Goal: Task Accomplishment & Management: Complete application form

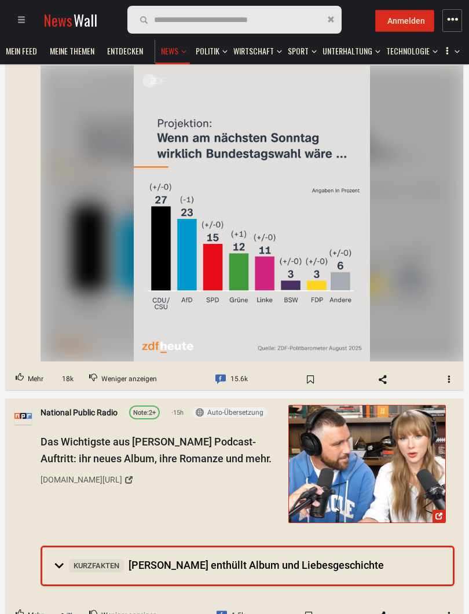
scroll to position [1977, 0]
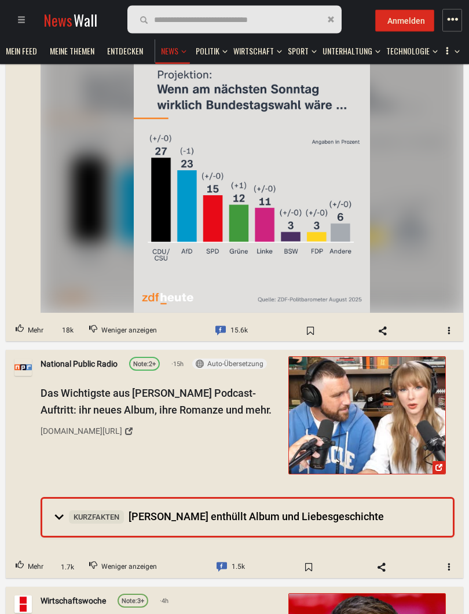
click at [327, 511] on span "Kurzfakten [PERSON_NAME] enthüllt Album und Liebesgeschichte" at bounding box center [226, 517] width 315 height 12
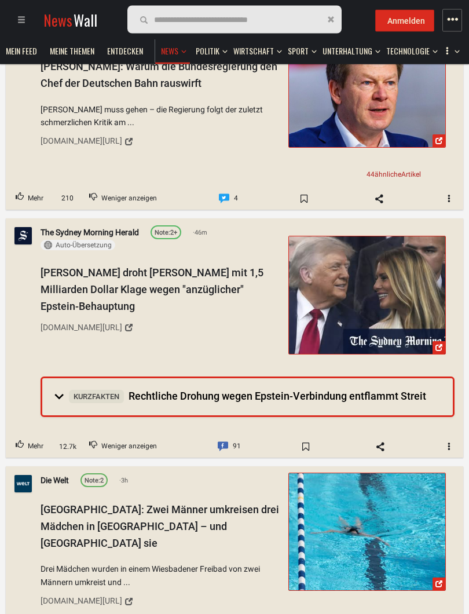
scroll to position [2912, 0]
click at [218, 378] on summary "Kurzfakten Rechtliche Drohung wegen Epstein-Verbindung entflammt Streit" at bounding box center [247, 396] width 411 height 37
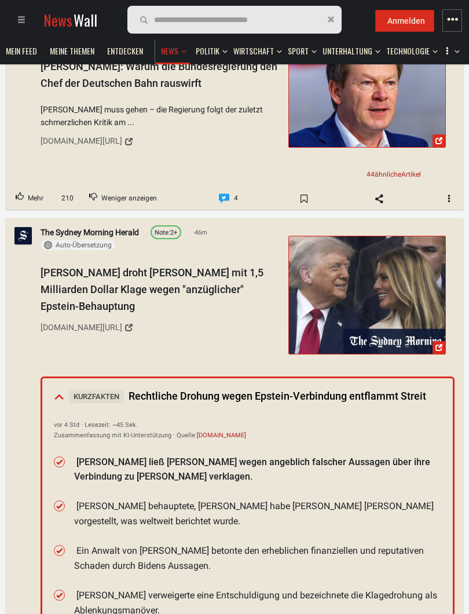
click at [141, 265] on div "[PERSON_NAME] droht [PERSON_NAME] mit 1,5 Milliarden Dollar Klage wegen "anzügl…" at bounding box center [161, 301] width 240 height 72
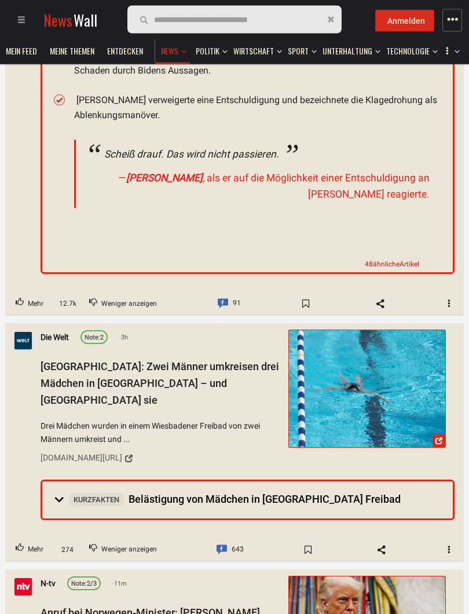
scroll to position [3412, 0]
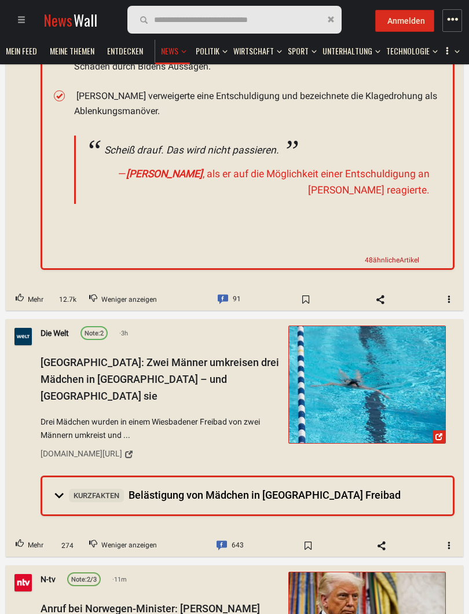
click at [344, 489] on span "Kurzfakten Belästigung von Mädchen in [GEOGRAPHIC_DATA] Freibad" at bounding box center [235, 495] width 332 height 12
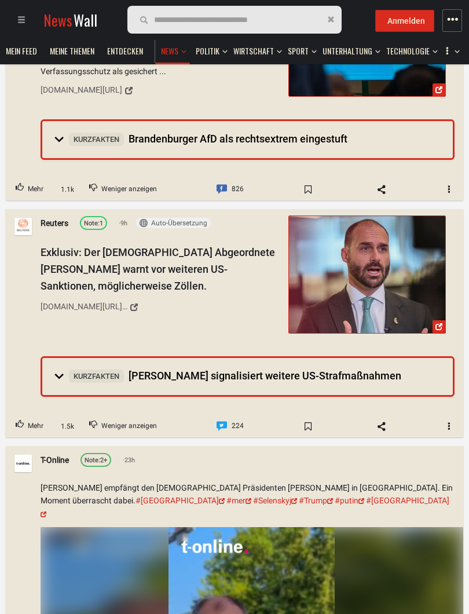
scroll to position [868, 0]
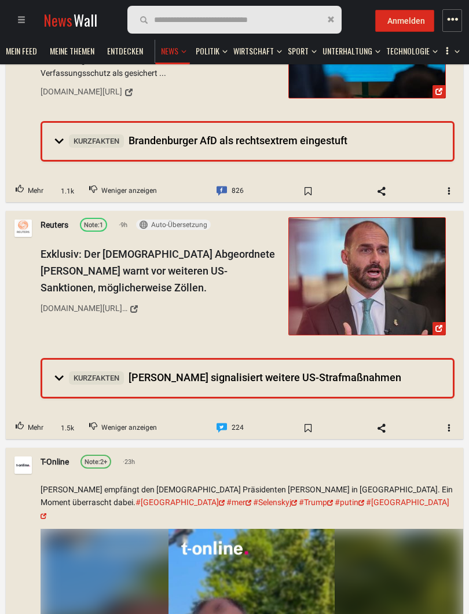
click at [376, 360] on summary "Kurzfakten [PERSON_NAME] signalisiert weitere US-Strafmaßnahmen" at bounding box center [247, 378] width 411 height 37
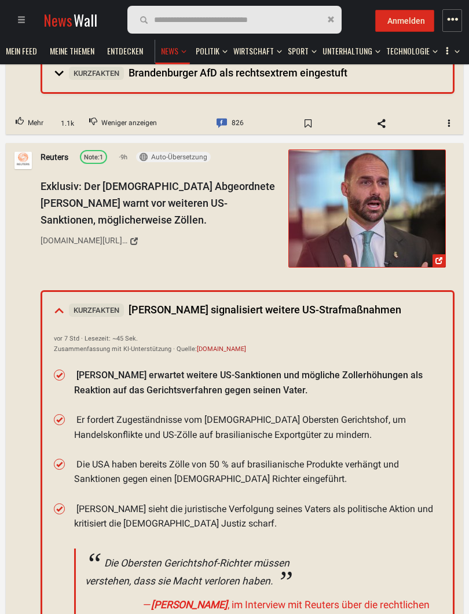
scroll to position [933, 0]
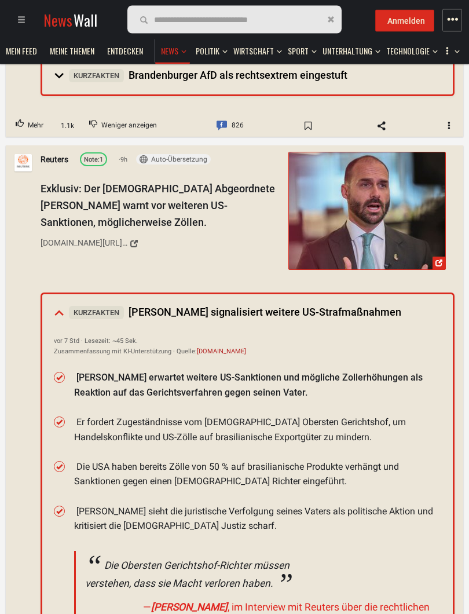
click at [416, 23] on span "Anmelden" at bounding box center [407, 20] width 38 height 9
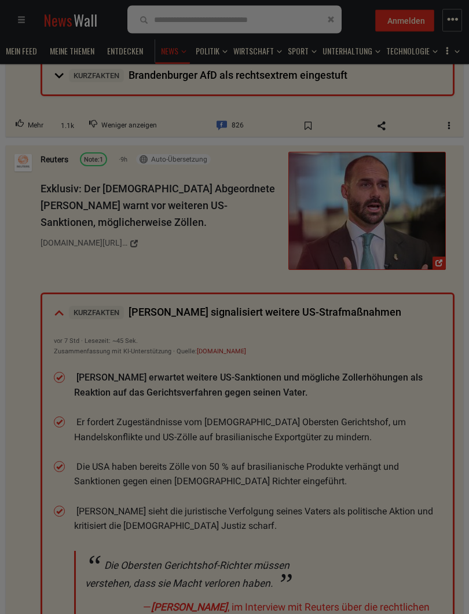
scroll to position [934, 0]
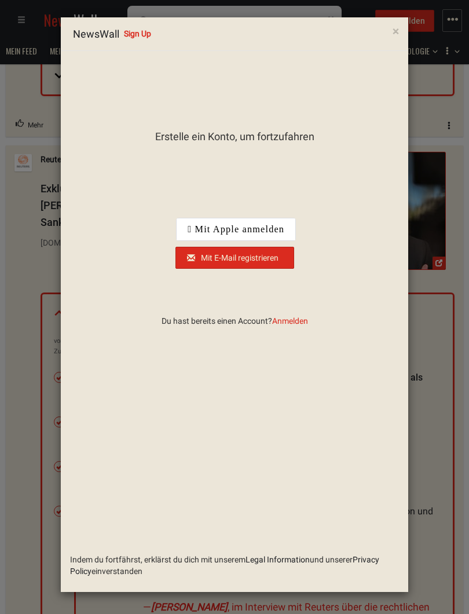
click at [267, 229] on div " Mit Apple anmelden" at bounding box center [236, 229] width 119 height 22
click at [266, 237] on div " Mit Apple anmelden" at bounding box center [236, 229] width 119 height 22
click at [292, 330] on div "Erstelle ein Konto, um fortzufahren Indem du fortfährst, erklärst du dich mit u…" at bounding box center [234, 213] width 347 height 307
click at [297, 325] on span "Anmelden" at bounding box center [290, 320] width 36 height 9
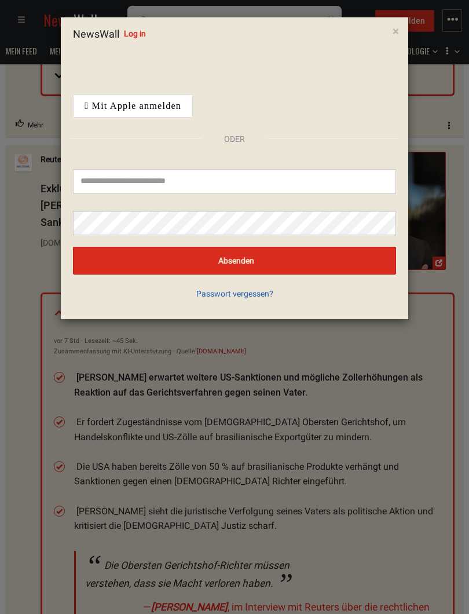
click at [183, 110] on div " Mit Apple anmelden" at bounding box center [133, 106] width 119 height 22
click at [129, 104] on div " Mit Apple anmelden" at bounding box center [133, 106] width 119 height 22
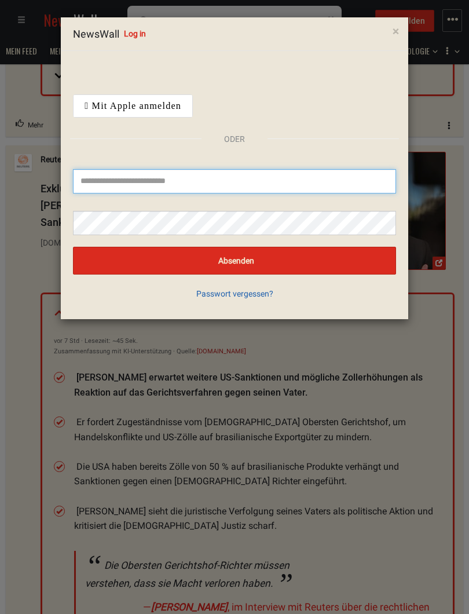
click at [130, 186] on input "text" at bounding box center [234, 181] width 323 height 24
type input "***"
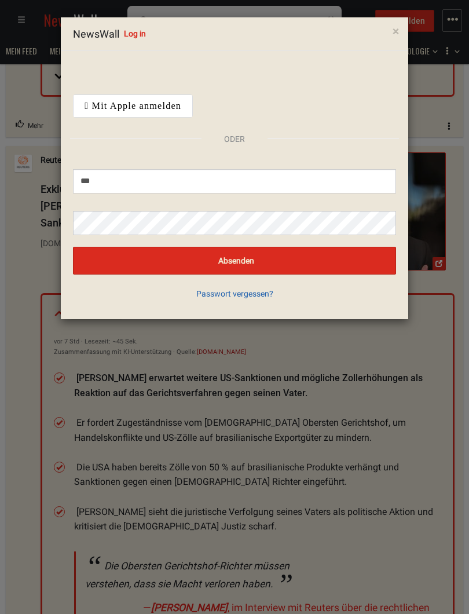
click at [162, 112] on div " Mit Apple anmelden" at bounding box center [133, 106] width 119 height 22
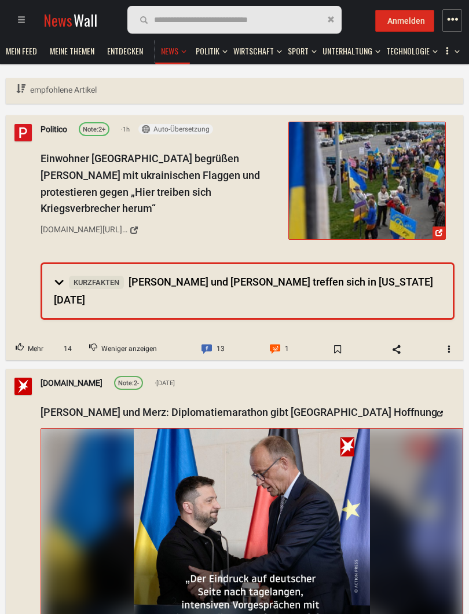
click at [414, 28] on button "Anmelden" at bounding box center [405, 21] width 59 height 22
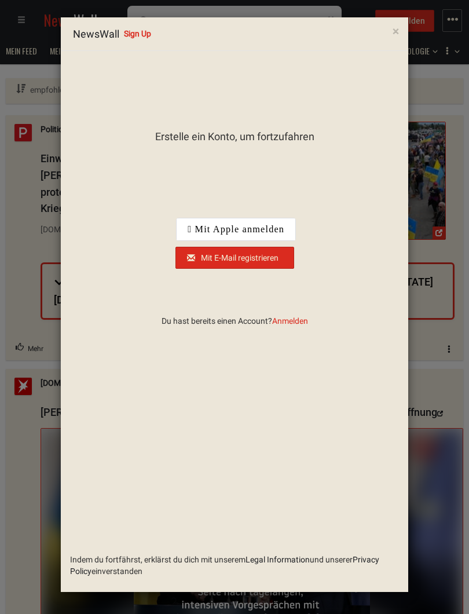
click at [259, 228] on div " Mit Apple anmelden" at bounding box center [236, 229] width 119 height 22
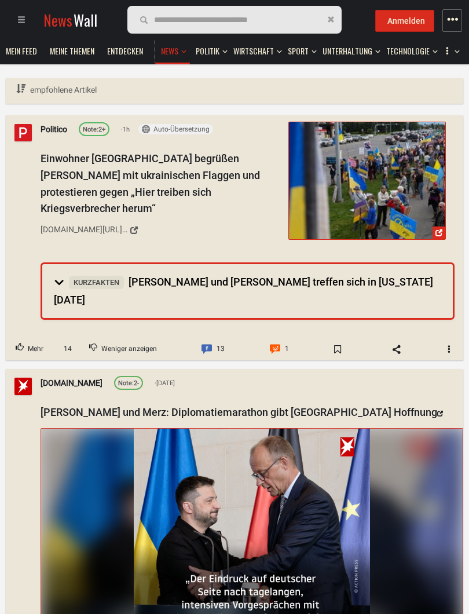
click at [420, 24] on span "Anmelden" at bounding box center [407, 20] width 38 height 9
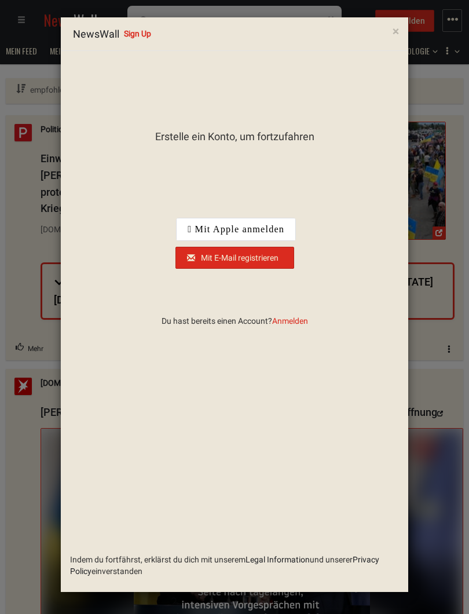
click at [258, 210] on div "Über Google anmelden. Wird in neuem Tab geöffnet." at bounding box center [236, 200] width 121 height 25
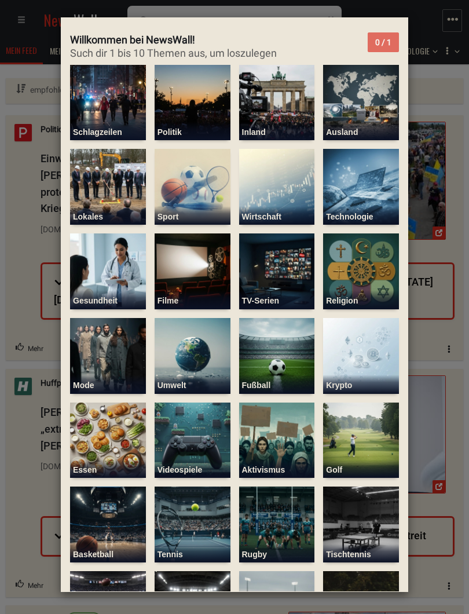
click at [112, 109] on img at bounding box center [108, 103] width 76 height 76
click at [187, 114] on img at bounding box center [193, 103] width 76 height 76
click at [283, 114] on img at bounding box center [277, 103] width 76 height 76
click at [108, 203] on img at bounding box center [108, 187] width 76 height 76
click at [181, 198] on img at bounding box center [193, 187] width 76 height 76
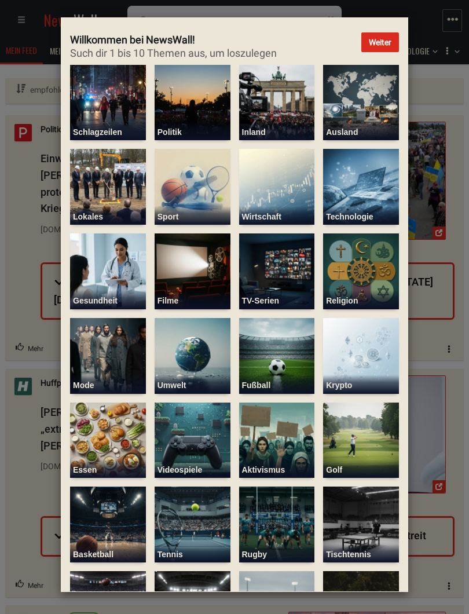
click at [273, 198] on img at bounding box center [277, 187] width 76 height 76
click at [374, 202] on img at bounding box center [361, 187] width 76 height 76
click at [275, 369] on img at bounding box center [277, 356] width 76 height 76
click at [368, 359] on img at bounding box center [361, 356] width 76 height 76
click at [373, 103] on img at bounding box center [361, 103] width 76 height 76
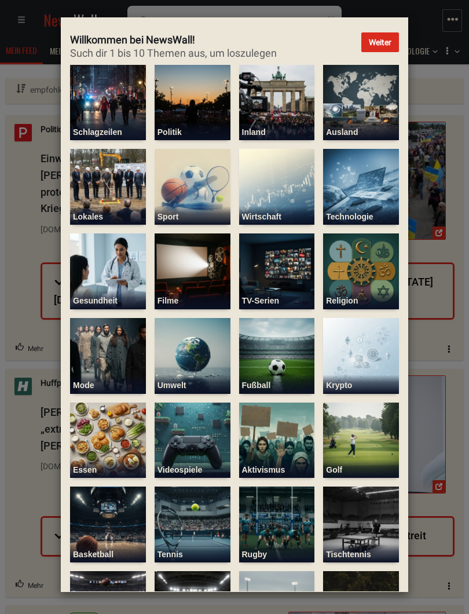
click at [392, 46] on button "Weiter" at bounding box center [381, 42] width 38 height 20
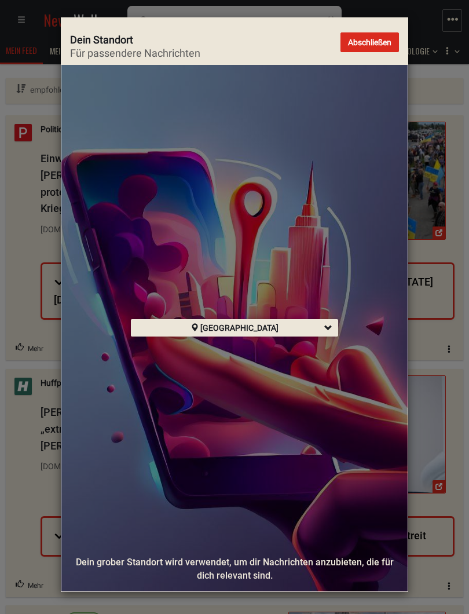
click at [386, 45] on button "Abschließen" at bounding box center [370, 42] width 59 height 20
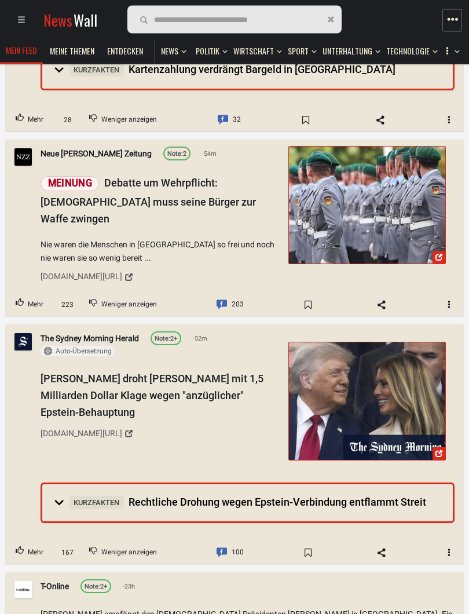
scroll to position [1710, 0]
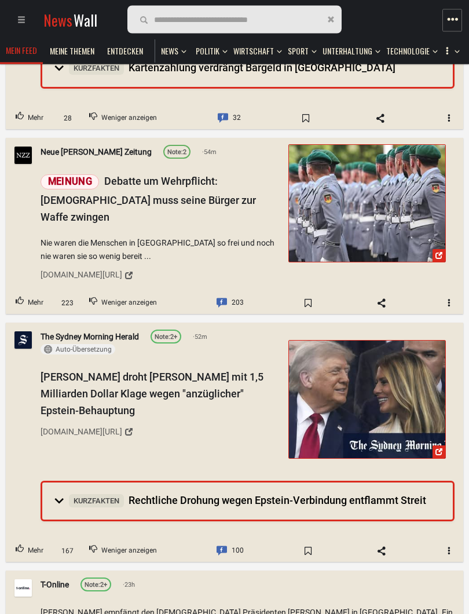
click at [96, 370] on div "[PERSON_NAME] droht [PERSON_NAME] mit 1,5 Milliarden Dollar Klage wegen "anzügl…" at bounding box center [161, 406] width 240 height 72
click at [60, 369] on div "[PERSON_NAME] droht [PERSON_NAME] mit 1,5 Milliarden Dollar Klage wegen "anzügl…" at bounding box center [161, 405] width 240 height 72
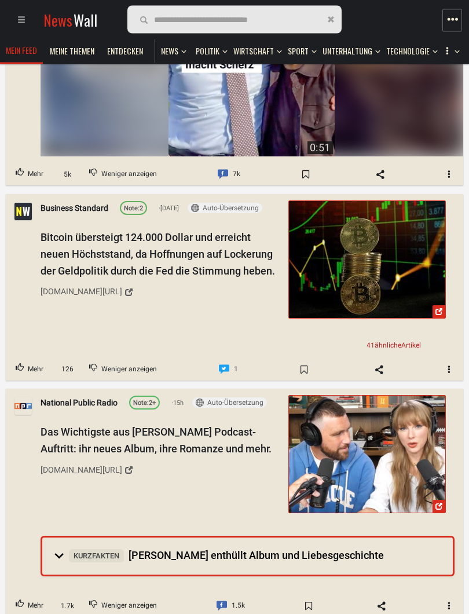
scroll to position [2459, 0]
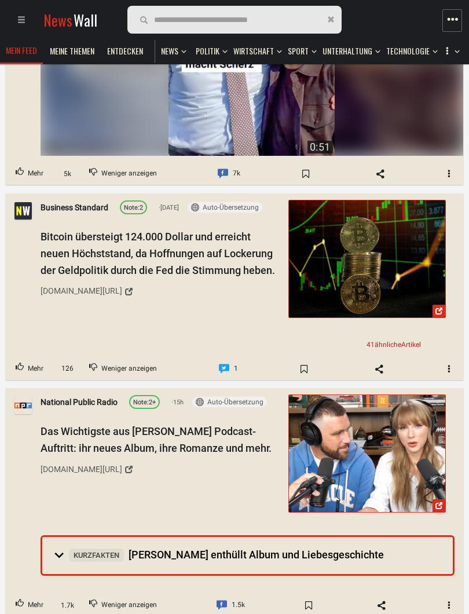
click at [75, 236] on span "Bitcoin übersteigt 124.000 Dollar und erreicht neuen Höchststand, da Hoffnungen…" at bounding box center [158, 254] width 235 height 46
